Goal: Task Accomplishment & Management: Manage account settings

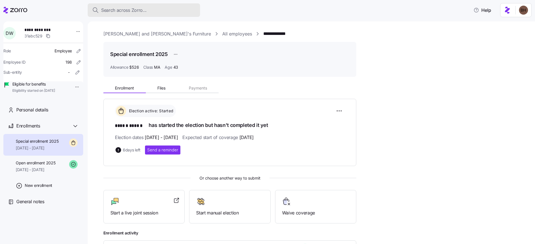
click at [110, 10] on span "Search across Zorro..." at bounding box center [124, 10] width 46 height 7
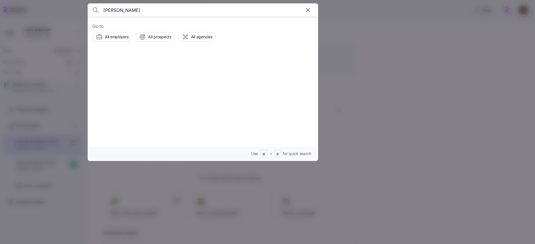
type input "kristine hacket"
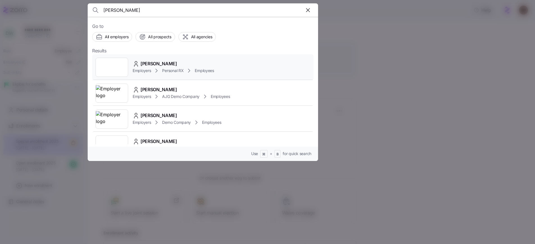
click at [183, 61] on div "Kristine Hackett" at bounding box center [174, 63] width 82 height 7
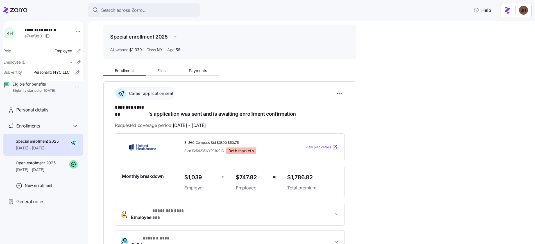
scroll to position [19, 0]
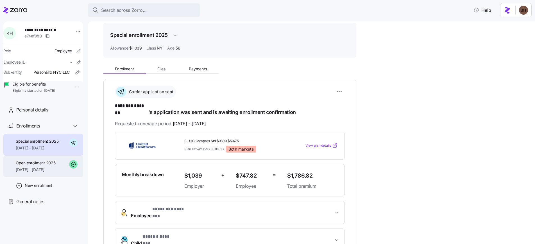
click at [44, 166] on span "Open enrollment 2025" at bounding box center [36, 163] width 40 height 6
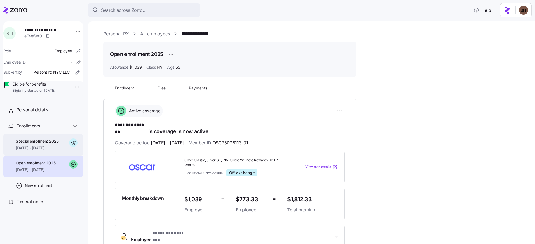
click at [46, 151] on div "Special enrollment 2025 09/01/2025 - 12/31/2025" at bounding box center [37, 144] width 43 height 13
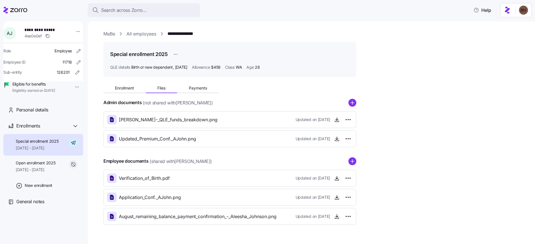
click at [115, 9] on span "Search across Zorro..." at bounding box center [124, 10] width 46 height 7
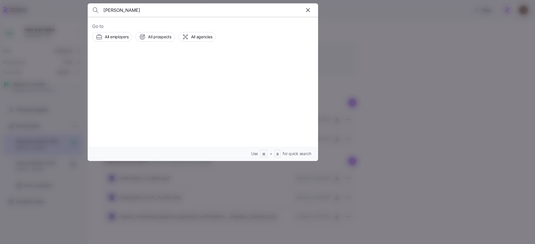
type input "[PERSON_NAME]"
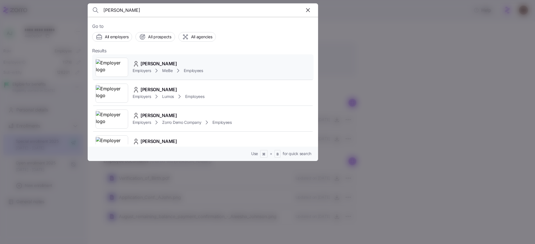
click at [187, 66] on div "[PERSON_NAME]" at bounding box center [168, 63] width 71 height 7
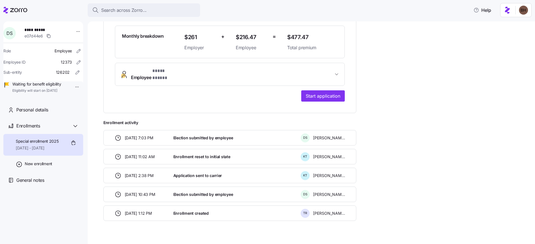
scroll to position [157, 0]
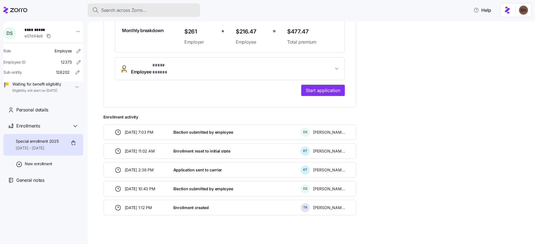
click at [147, 10] on div "Search across Zorro..." at bounding box center [143, 10] width 103 height 7
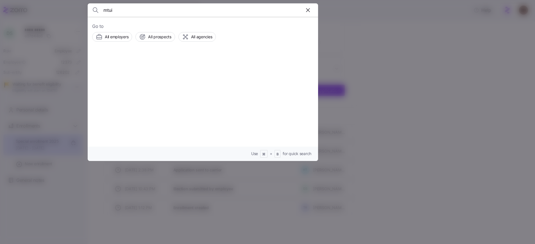
type input "mtui"
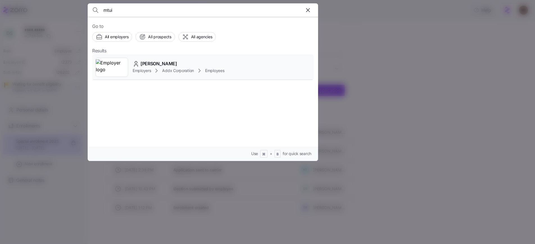
click at [152, 64] on span "[PERSON_NAME]" at bounding box center [159, 63] width 37 height 7
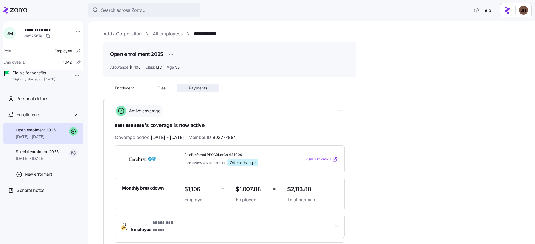
click at [204, 89] on span "Payments" at bounding box center [198, 88] width 18 height 4
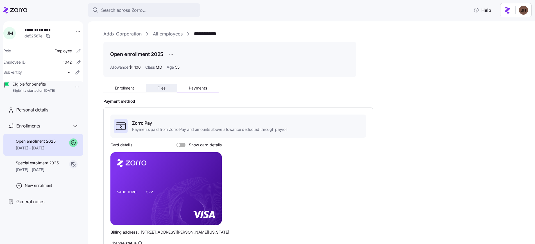
click at [163, 90] on span "Files" at bounding box center [161, 88] width 8 height 4
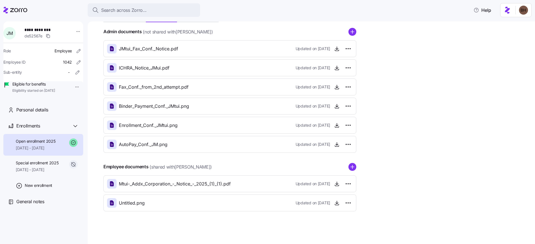
scroll to position [72, 0]
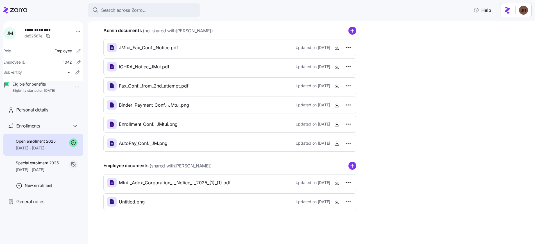
click at [353, 165] on icon "add icon" at bounding box center [353, 166] width 8 height 8
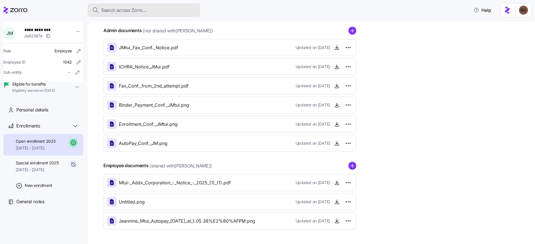
click at [109, 10] on span "Search across Zorro..." at bounding box center [124, 10] width 46 height 7
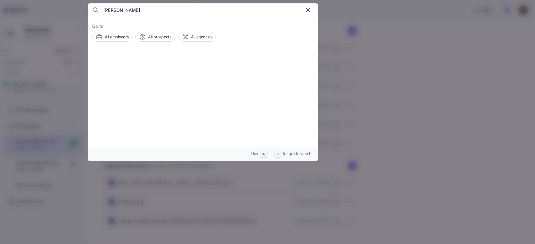
type input "[PERSON_NAME]"
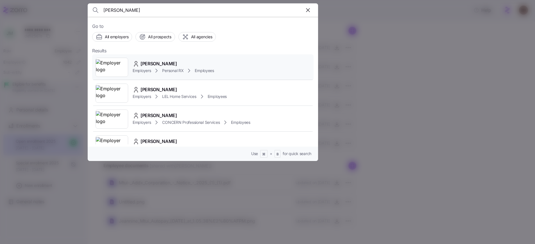
click at [174, 63] on span "[PERSON_NAME]" at bounding box center [159, 63] width 37 height 7
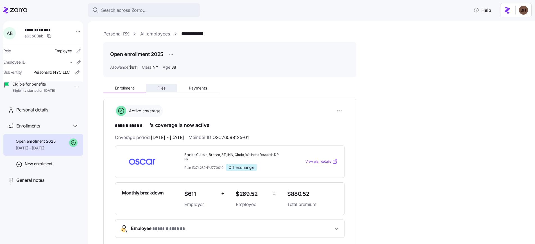
click at [167, 85] on button "Files" at bounding box center [161, 88] width 31 height 8
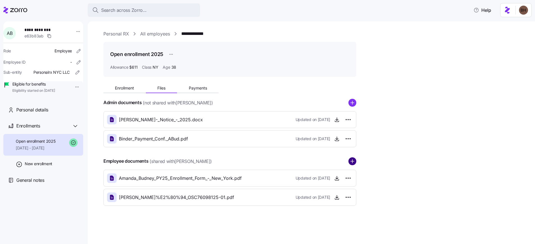
click at [352, 163] on circle "add icon" at bounding box center [352, 160] width 7 height 7
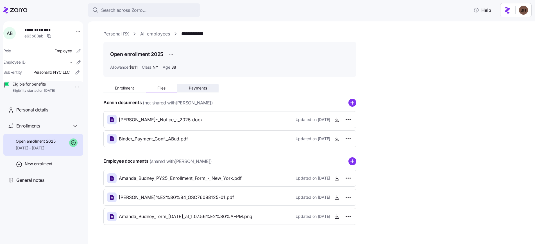
click at [197, 86] on span "Payments" at bounding box center [198, 88] width 18 height 4
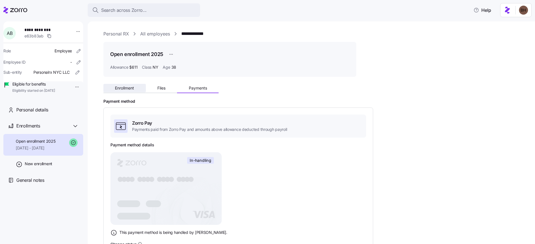
click at [122, 91] on button "Enrollment" at bounding box center [124, 88] width 42 height 8
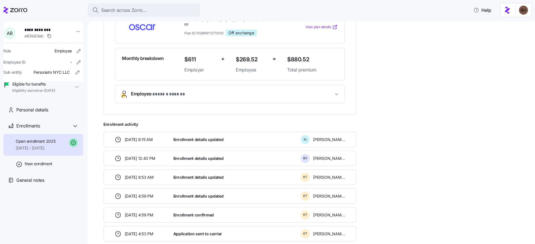
scroll to position [134, 0]
click at [148, 11] on div "Search across Zorro..." at bounding box center [143, 10] width 103 height 7
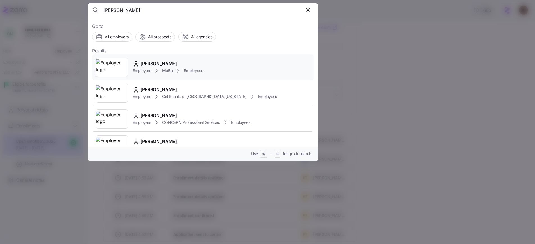
type input "[PERSON_NAME]"
click at [174, 64] on span "[PERSON_NAME]" at bounding box center [159, 63] width 37 height 7
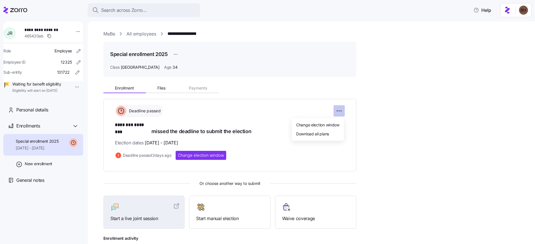
click at [339, 111] on html "**********" at bounding box center [267, 120] width 535 height 240
click at [331, 127] on span "Change election window" at bounding box center [317, 125] width 43 height 6
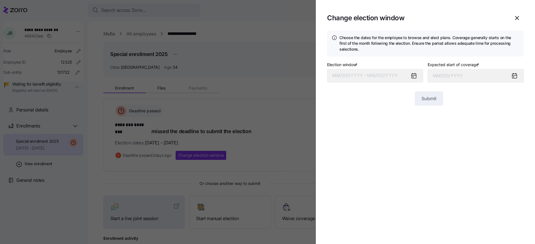
type input "[DATE]"
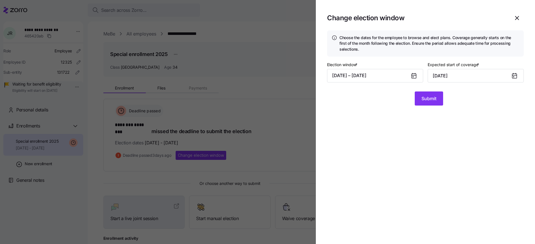
click at [413, 75] on icon at bounding box center [414, 76] width 4 height 4
click at [408, 79] on button "[DATE] – [DATE]" at bounding box center [375, 75] width 96 height 13
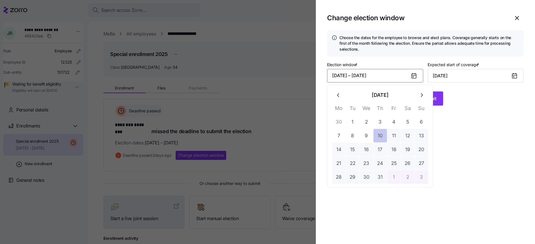
click at [378, 139] on button "10" at bounding box center [380, 135] width 13 height 13
click at [420, 95] on icon "button" at bounding box center [422, 95] width 6 height 6
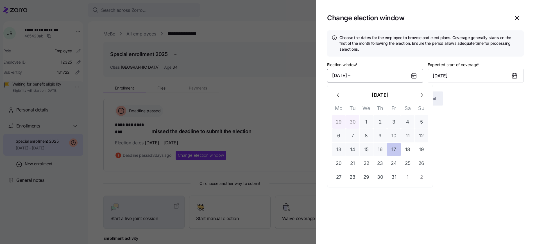
click at [394, 150] on button "17" at bounding box center [393, 149] width 13 height 13
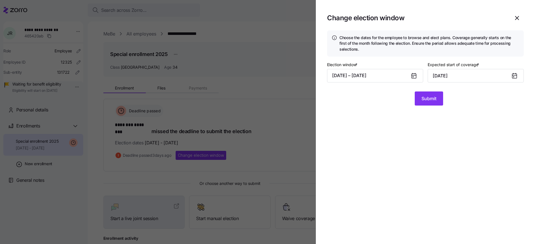
click at [414, 75] on icon at bounding box center [414, 75] width 4 height 0
click at [381, 76] on button "[DATE] – [DATE]" at bounding box center [375, 75] width 96 height 13
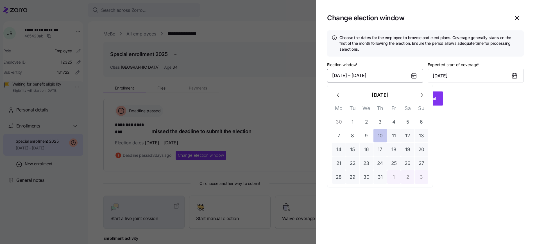
click at [381, 137] on button "10" at bounding box center [380, 135] width 13 height 13
click at [422, 93] on icon "button" at bounding box center [422, 95] width 6 height 6
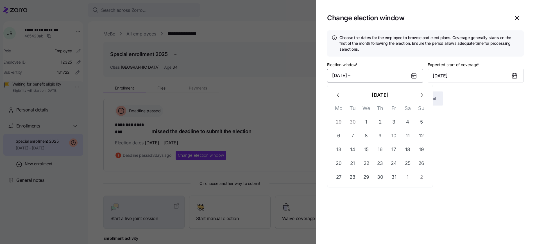
click at [340, 94] on icon "button" at bounding box center [339, 95] width 6 height 6
click at [384, 150] on button "14" at bounding box center [380, 149] width 13 height 13
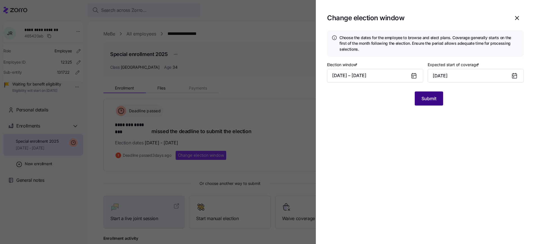
click at [429, 99] on span "Submit" at bounding box center [429, 98] width 15 height 7
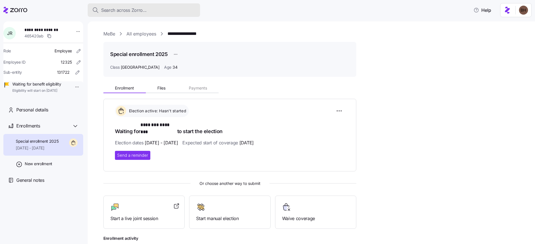
click at [135, 8] on span "Search across Zorro..." at bounding box center [124, 10] width 46 height 7
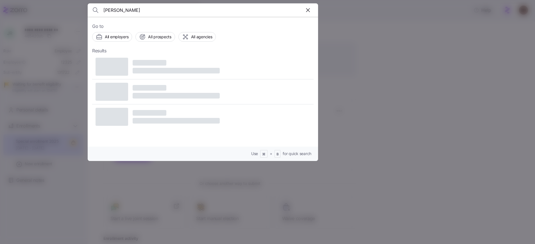
type input "[PERSON_NAME]"
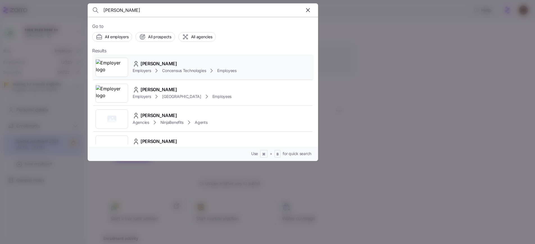
click at [170, 64] on div "[PERSON_NAME]" at bounding box center [185, 63] width 104 height 7
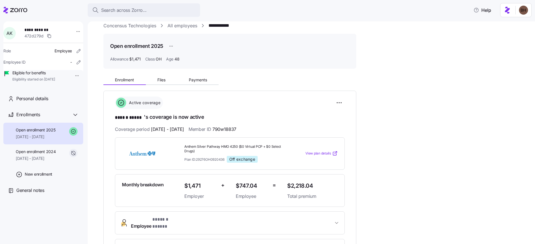
scroll to position [5, 0]
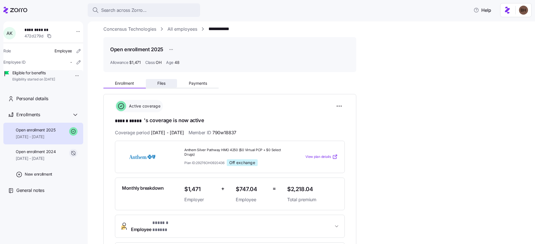
click at [163, 84] on span "Files" at bounding box center [161, 83] width 8 height 4
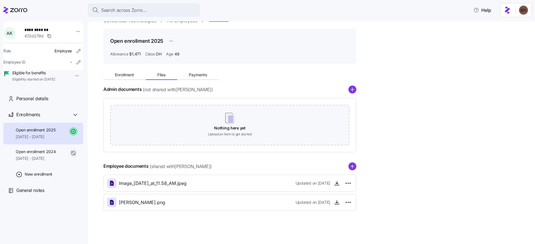
scroll to position [14, 0]
click at [117, 73] on span "Enrollment" at bounding box center [124, 74] width 19 height 4
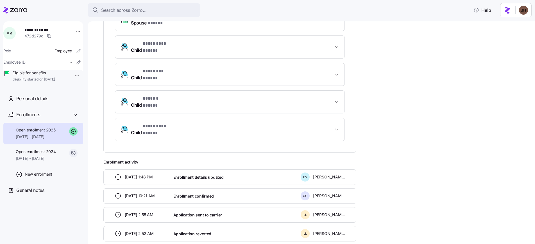
scroll to position [237, 0]
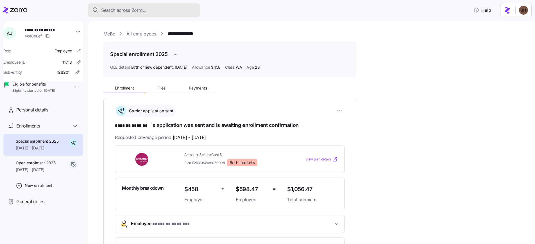
scroll to position [16, 0]
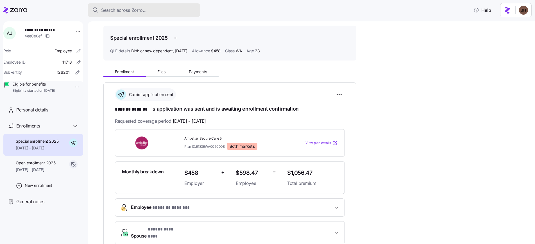
click at [152, 11] on div "Search across Zorro..." at bounding box center [143, 10] width 103 height 7
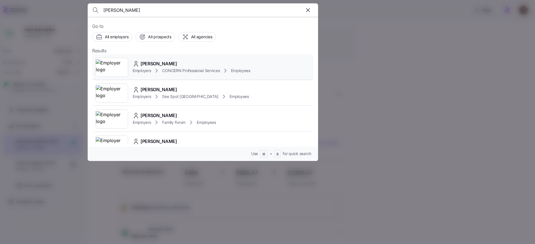
type input "[PERSON_NAME]"
click at [171, 64] on span "[PERSON_NAME]" at bounding box center [159, 63] width 37 height 7
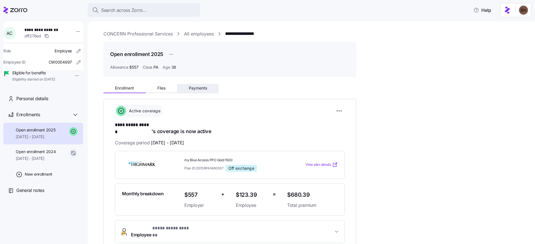
click at [205, 88] on span "Payments" at bounding box center [198, 88] width 18 height 4
